Goal: Information Seeking & Learning: Find specific fact

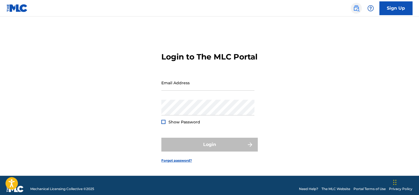
click at [353, 8] on img at bounding box center [356, 8] width 7 height 7
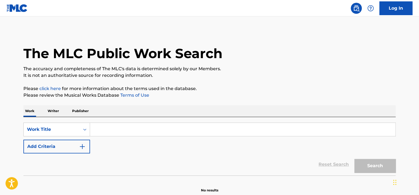
click at [340, 14] on nav "Log In" at bounding box center [209, 8] width 419 height 17
click at [54, 142] on button "Add Criteria" at bounding box center [56, 146] width 67 height 14
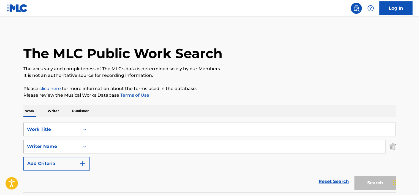
click at [128, 148] on input "Search Form" at bounding box center [237, 146] width 295 height 13
paste input "[PERSON_NAME]"
type input "[PERSON_NAME]"
click at [113, 127] on input "Search Form" at bounding box center [242, 129] width 305 height 13
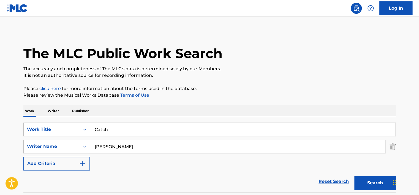
type input "Catch"
click at [354, 176] on button "Search" at bounding box center [374, 183] width 41 height 14
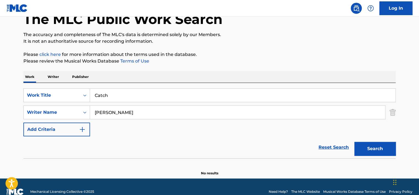
scroll to position [44, 0]
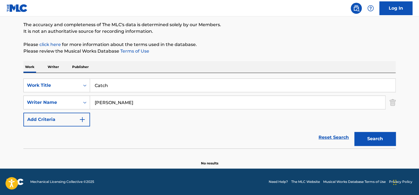
click at [109, 100] on input "[PERSON_NAME]" at bounding box center [237, 102] width 295 height 13
paste input "[PERSON_NAME]"
type input "[PERSON_NAME]"
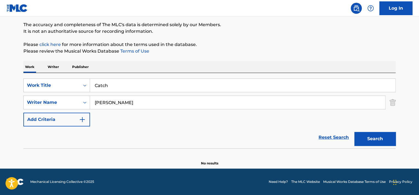
click at [110, 84] on input "Catch" at bounding box center [242, 85] width 305 height 13
click at [110, 84] on input "Catch12" at bounding box center [242, 85] width 305 height 13
type input "12"
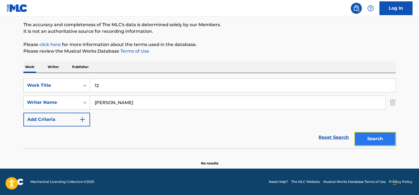
click at [368, 140] on button "Search" at bounding box center [374, 139] width 41 height 14
